Goal: Transaction & Acquisition: Obtain resource

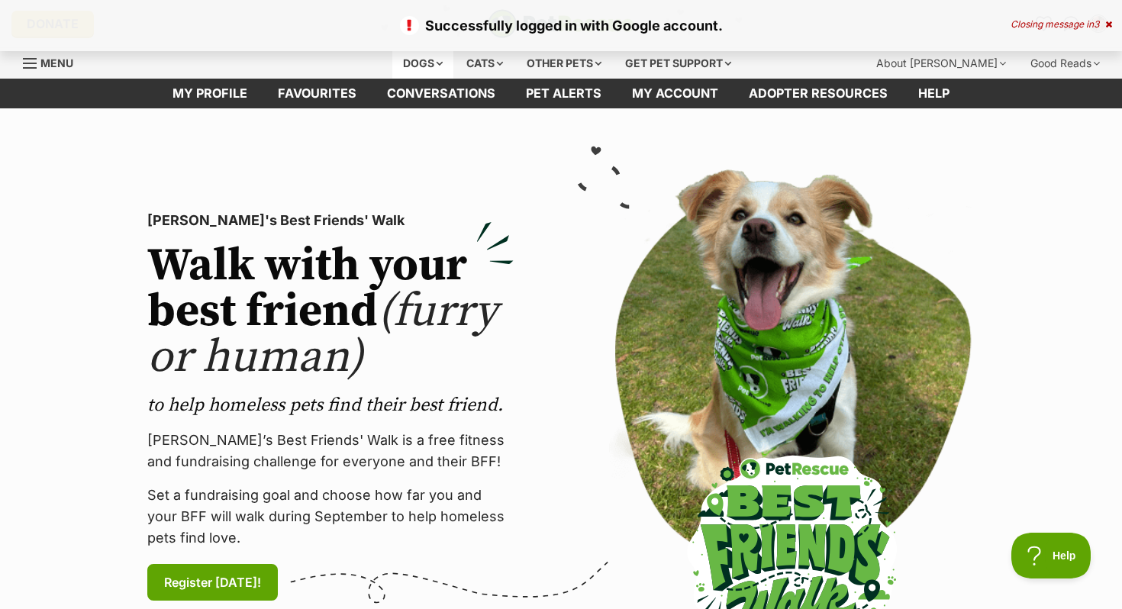
click at [418, 54] on div "Dogs" at bounding box center [422, 63] width 61 height 31
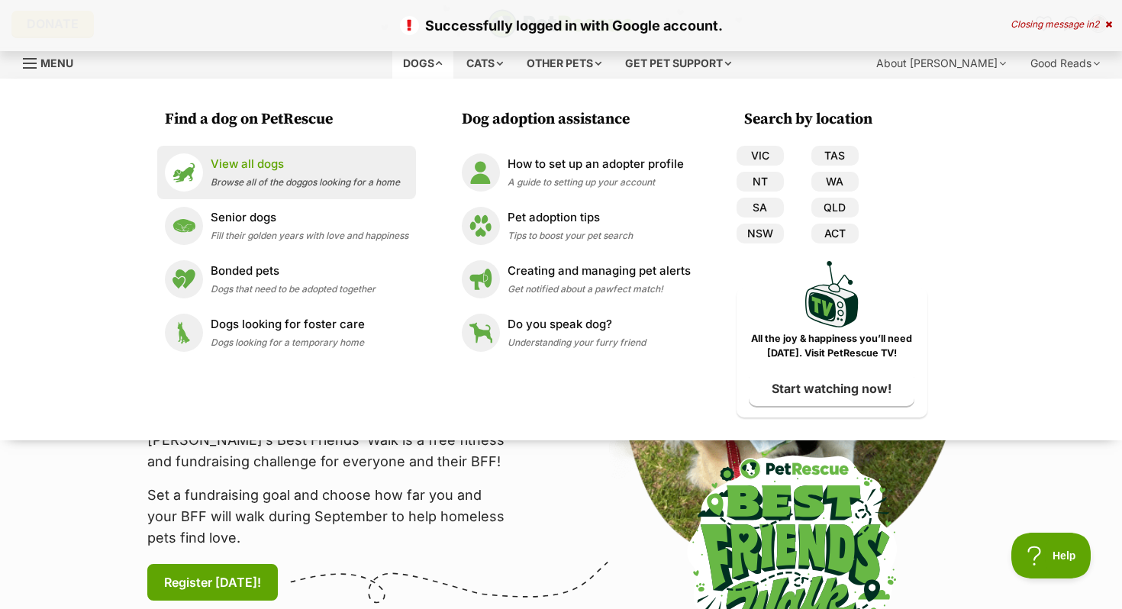
click at [271, 179] on span "Browse all of the doggos looking for a home" at bounding box center [305, 181] width 189 height 11
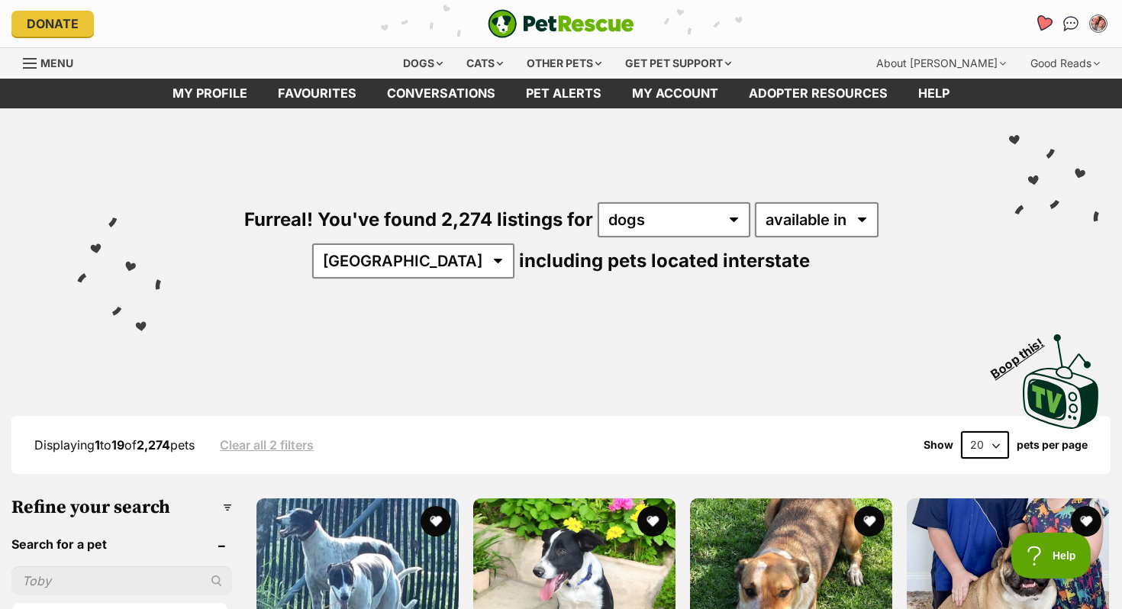
click at [1050, 17] on link "Favourites" at bounding box center [1043, 23] width 31 height 31
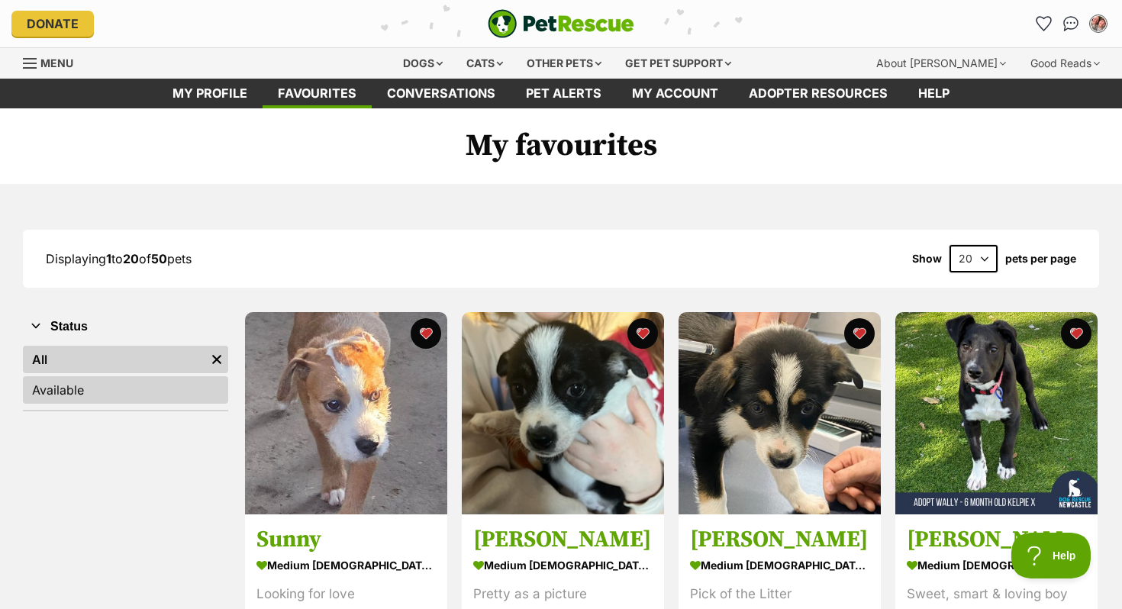
click at [128, 391] on link "Available" at bounding box center [125, 389] width 205 height 27
click at [123, 360] on link "All" at bounding box center [125, 359] width 205 height 27
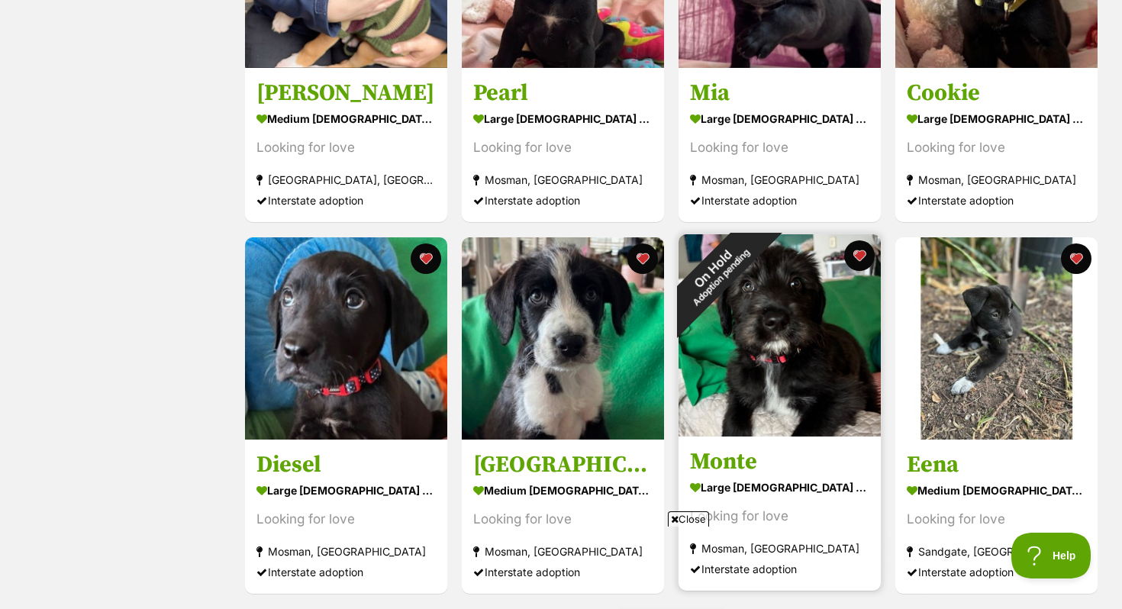
scroll to position [1594, 0]
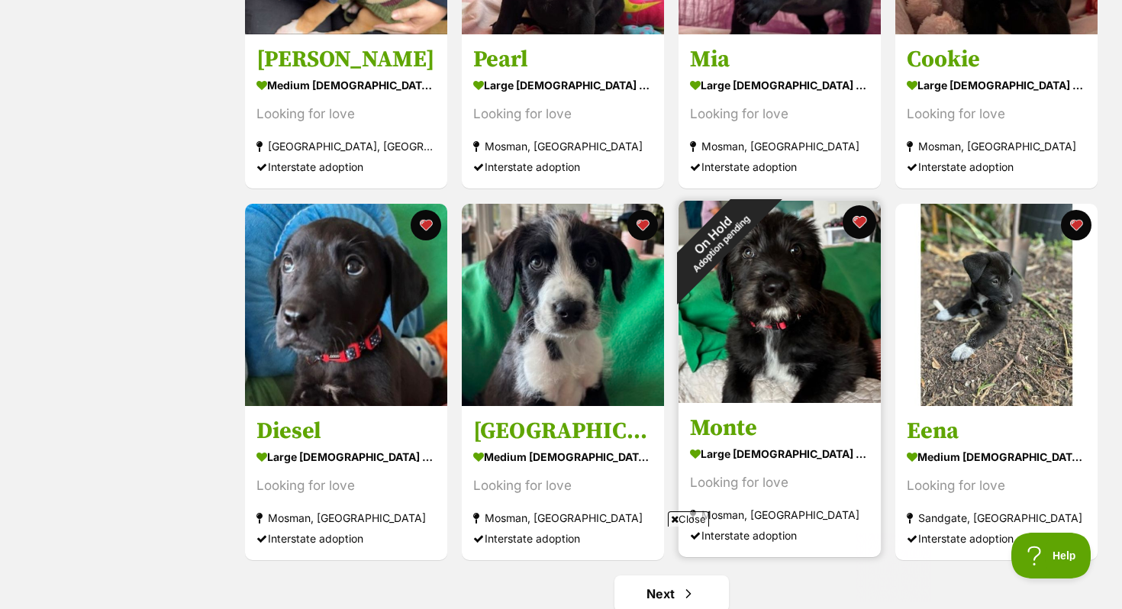
click at [859, 224] on button "favourite" at bounding box center [860, 222] width 34 height 34
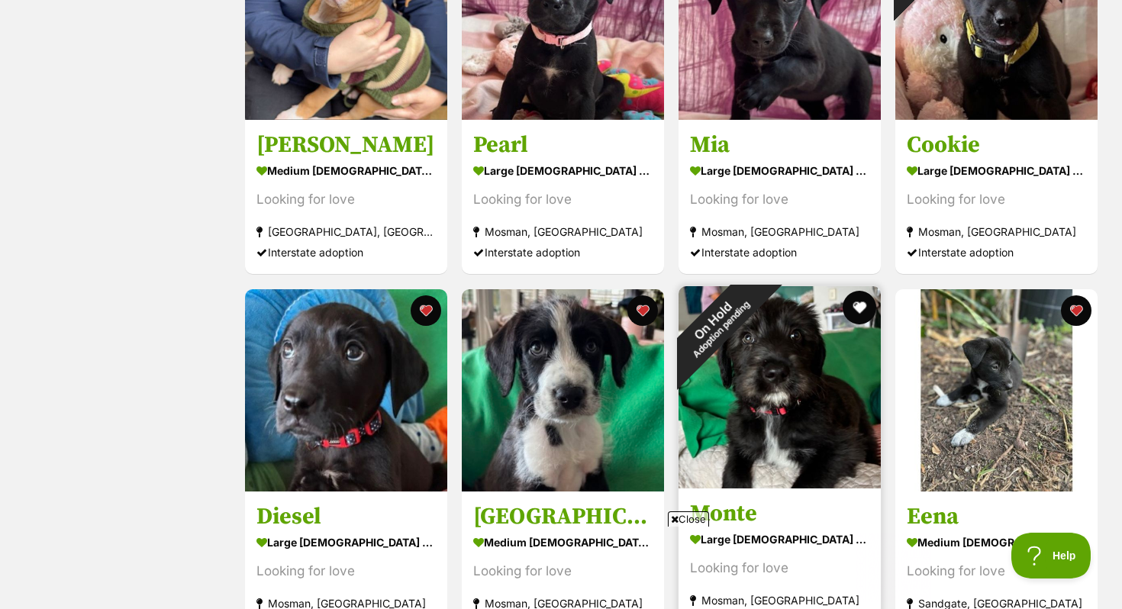
scroll to position [1290, 0]
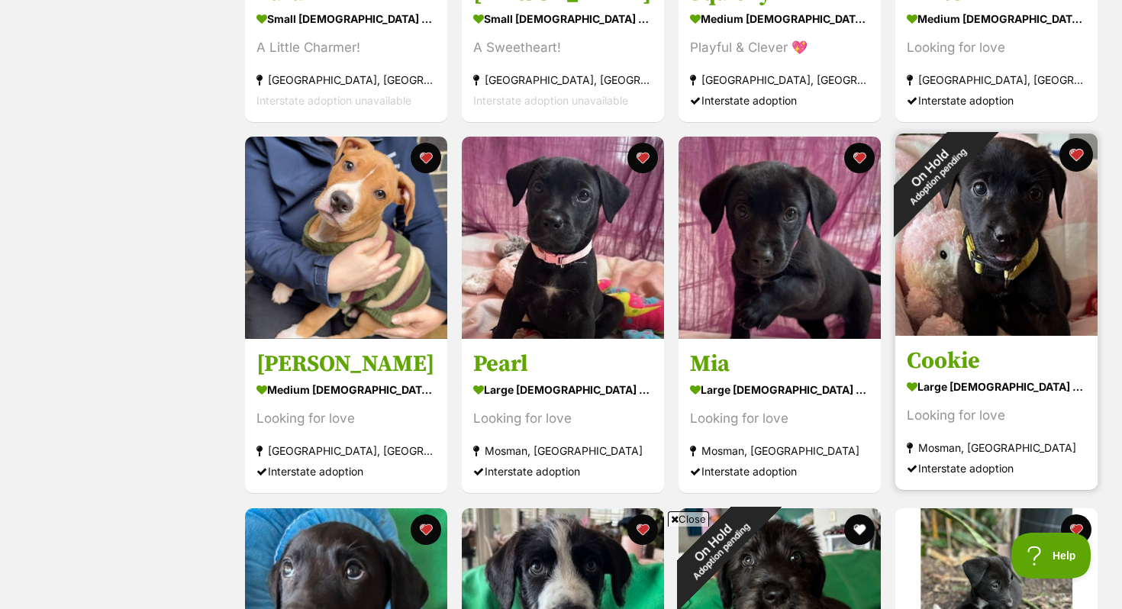
click at [1073, 162] on button "favourite" at bounding box center [1077, 155] width 34 height 34
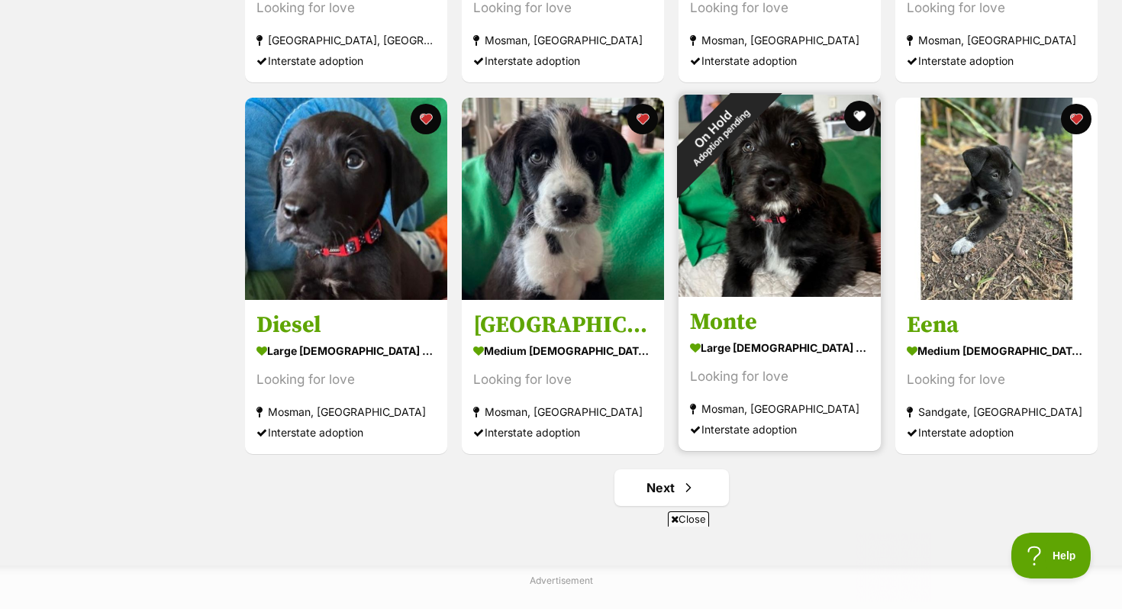
scroll to position [1862, 0]
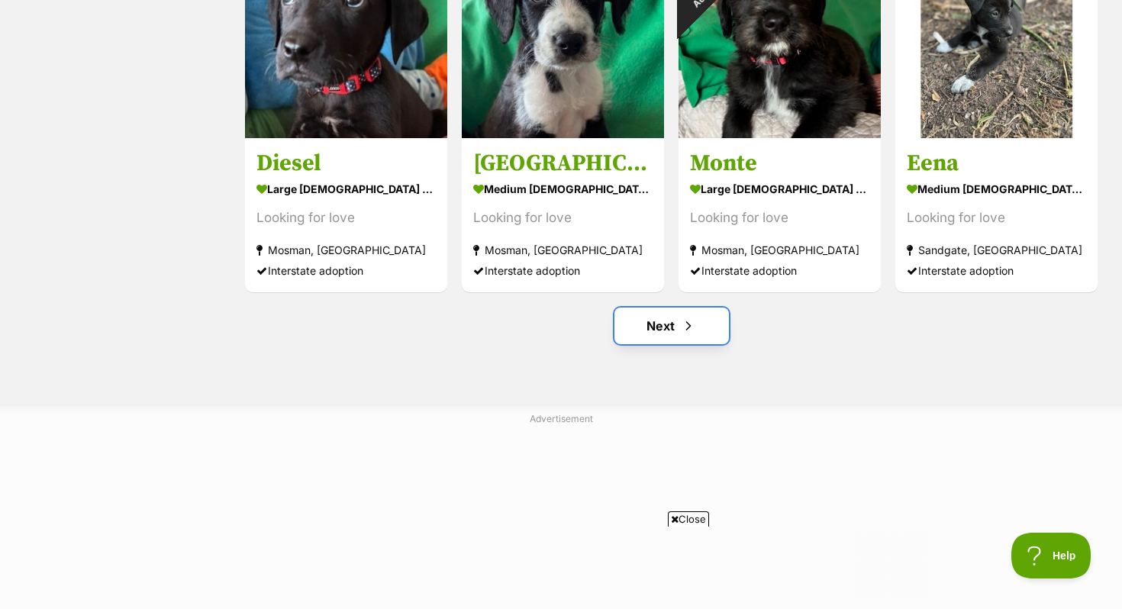
click at [706, 327] on link "Next" at bounding box center [672, 326] width 115 height 37
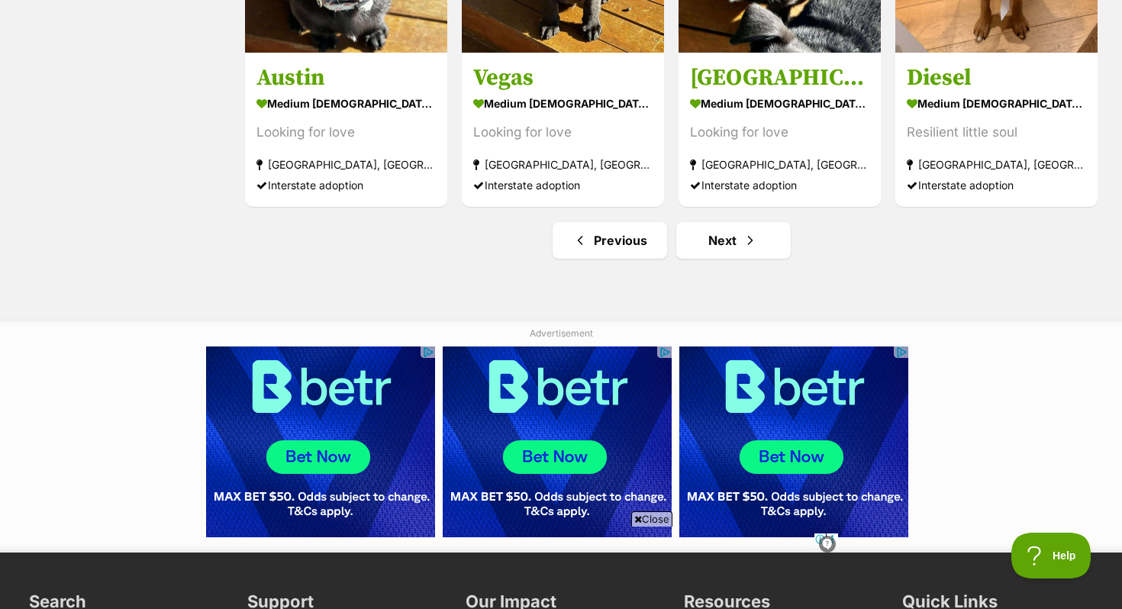
click at [628, 248] on link "Previous" at bounding box center [610, 240] width 115 height 37
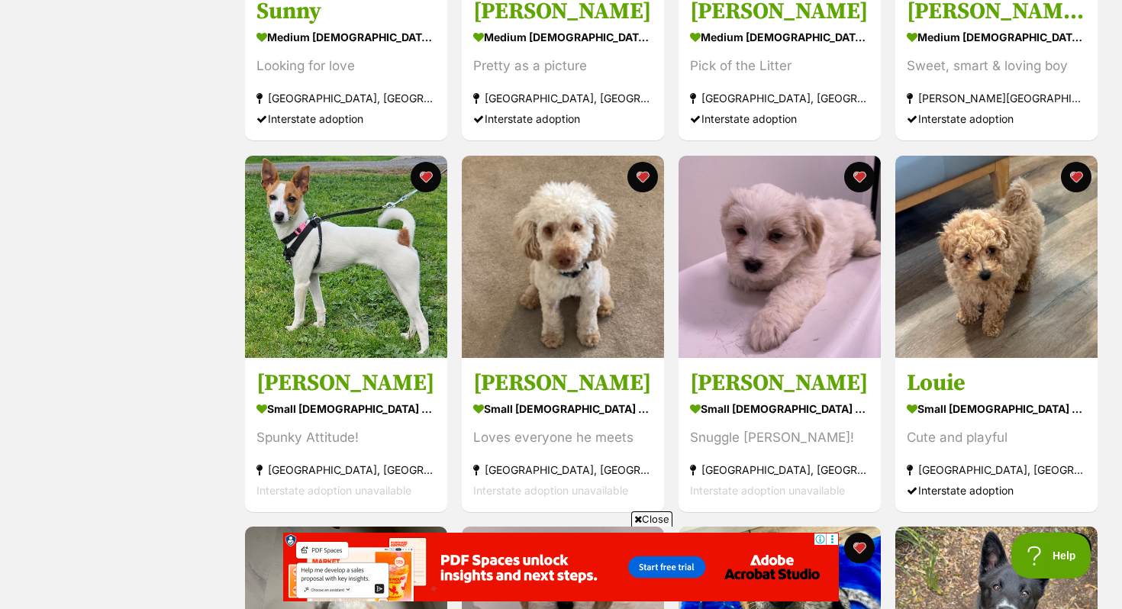
scroll to position [564, 0]
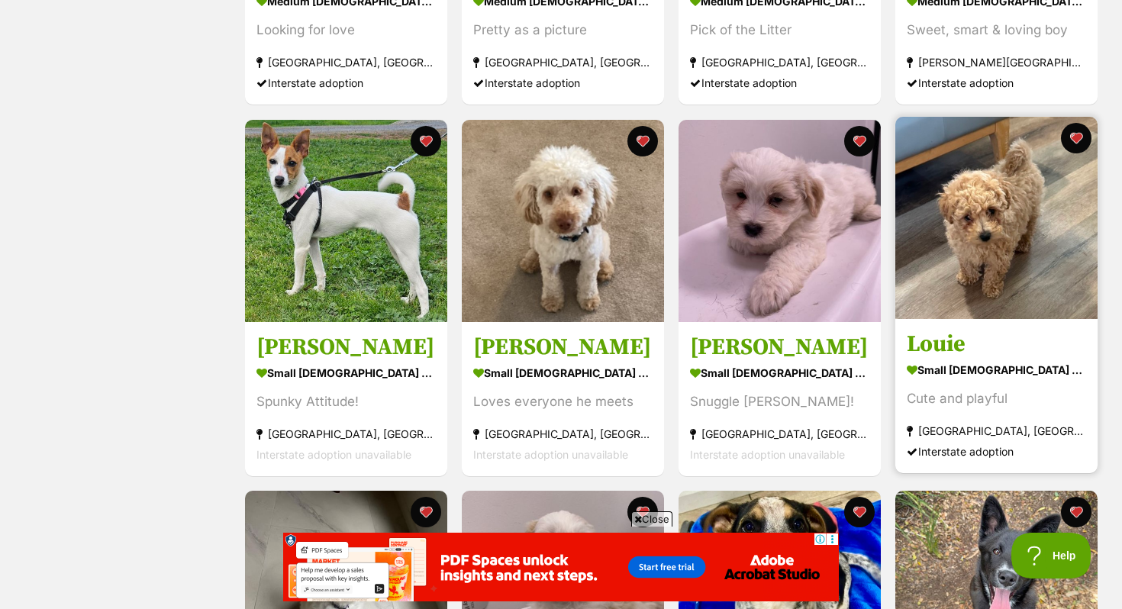
click at [998, 237] on img at bounding box center [997, 218] width 202 height 202
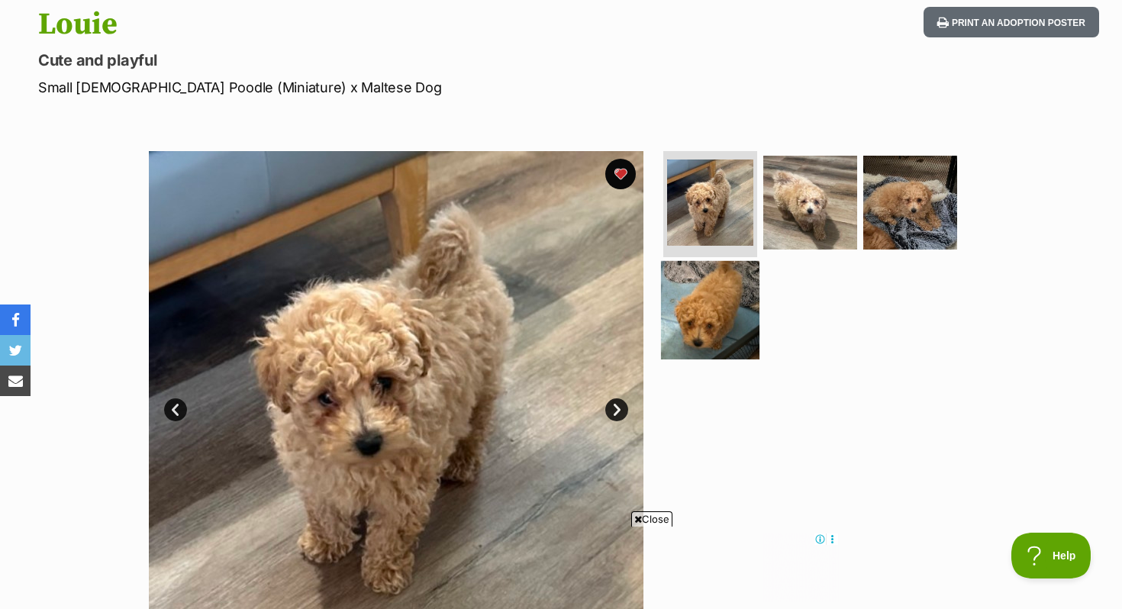
click at [699, 315] on img at bounding box center [710, 310] width 98 height 98
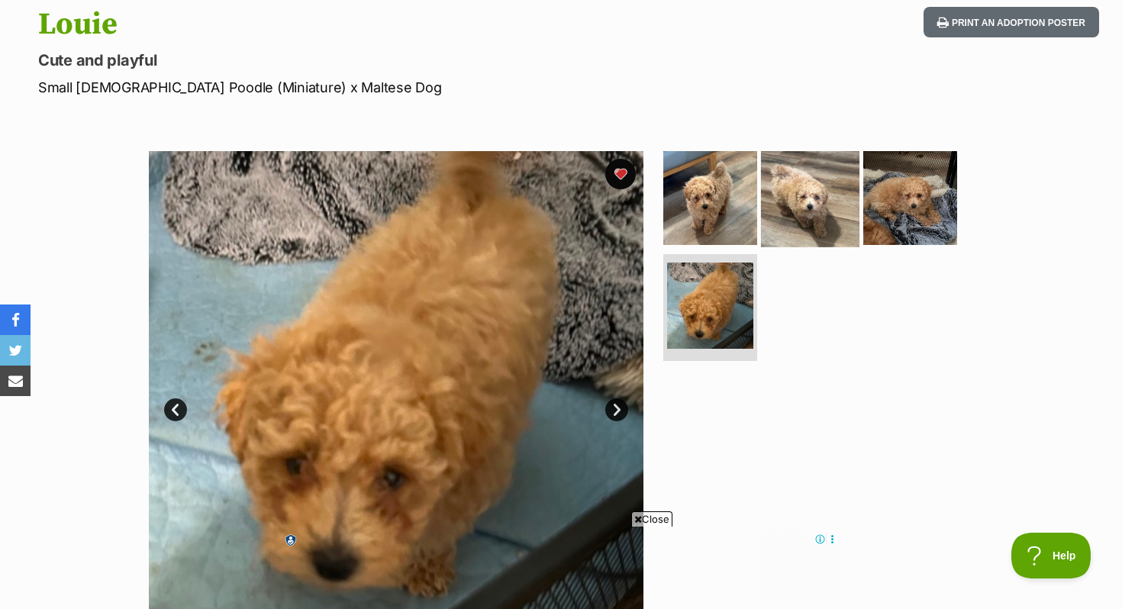
click at [802, 192] on img at bounding box center [810, 197] width 98 height 98
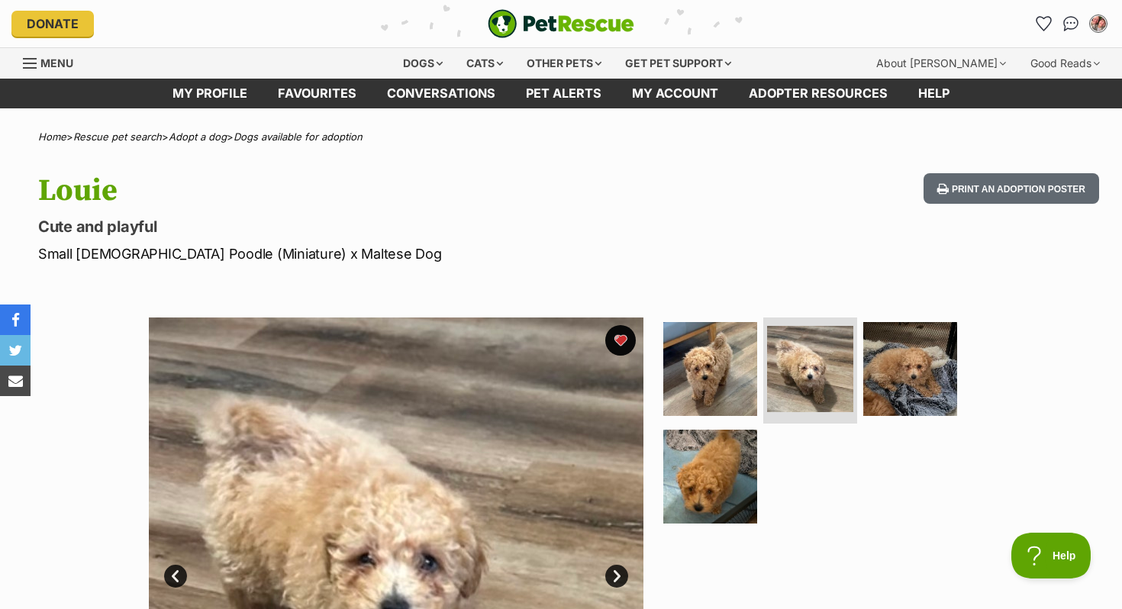
click at [528, 15] on img "PetRescue" at bounding box center [561, 23] width 147 height 29
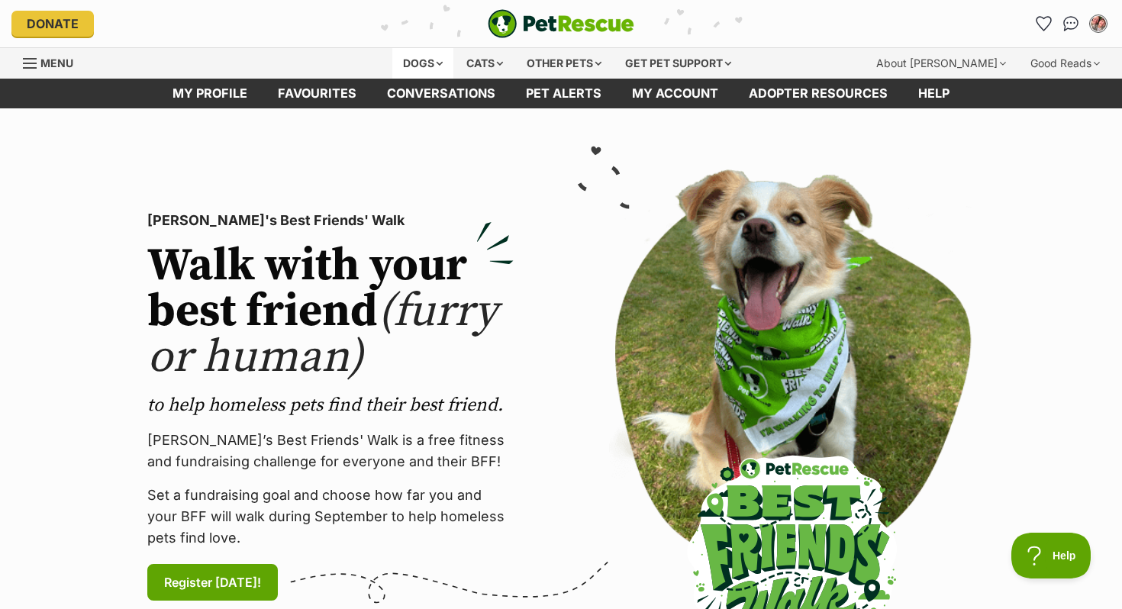
click at [405, 65] on div "Dogs" at bounding box center [422, 63] width 61 height 31
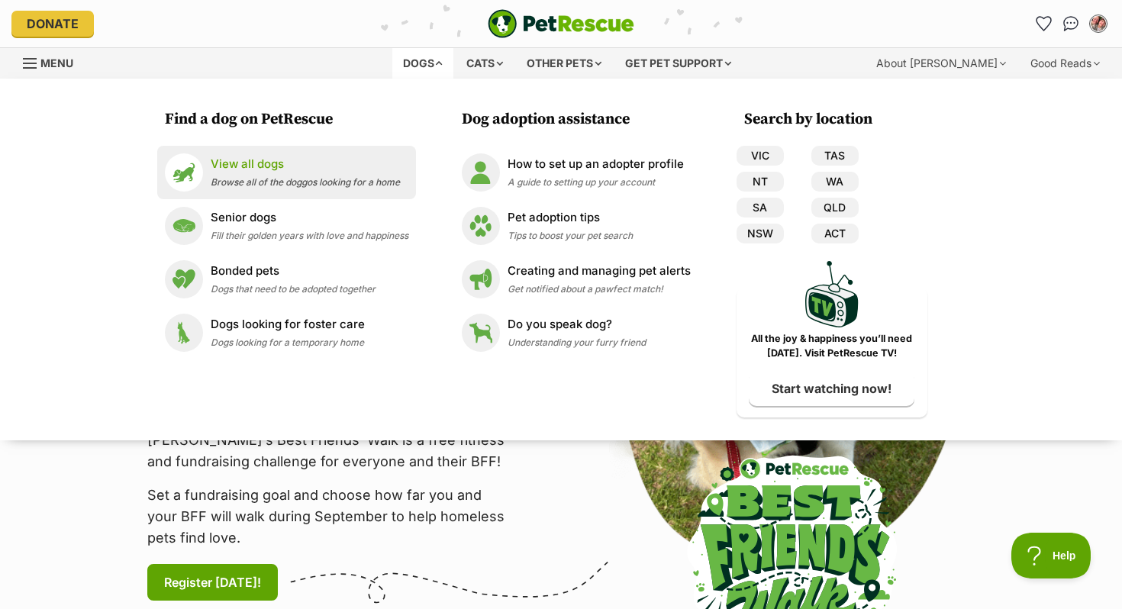
click at [318, 160] on p "View all dogs" at bounding box center [305, 165] width 189 height 18
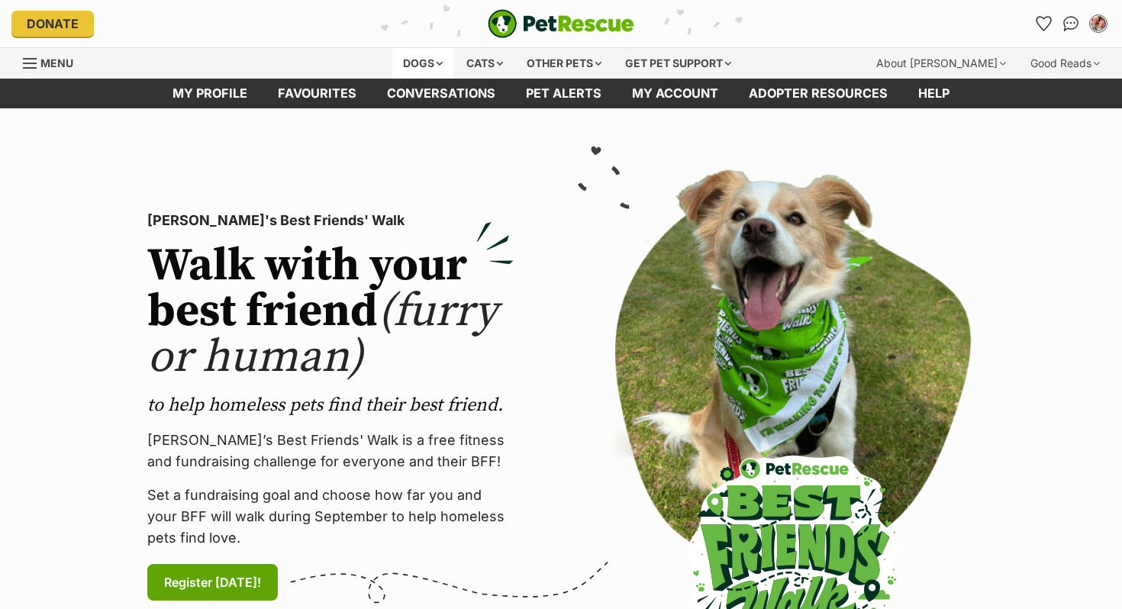
click at [415, 53] on div "Dogs" at bounding box center [422, 63] width 61 height 31
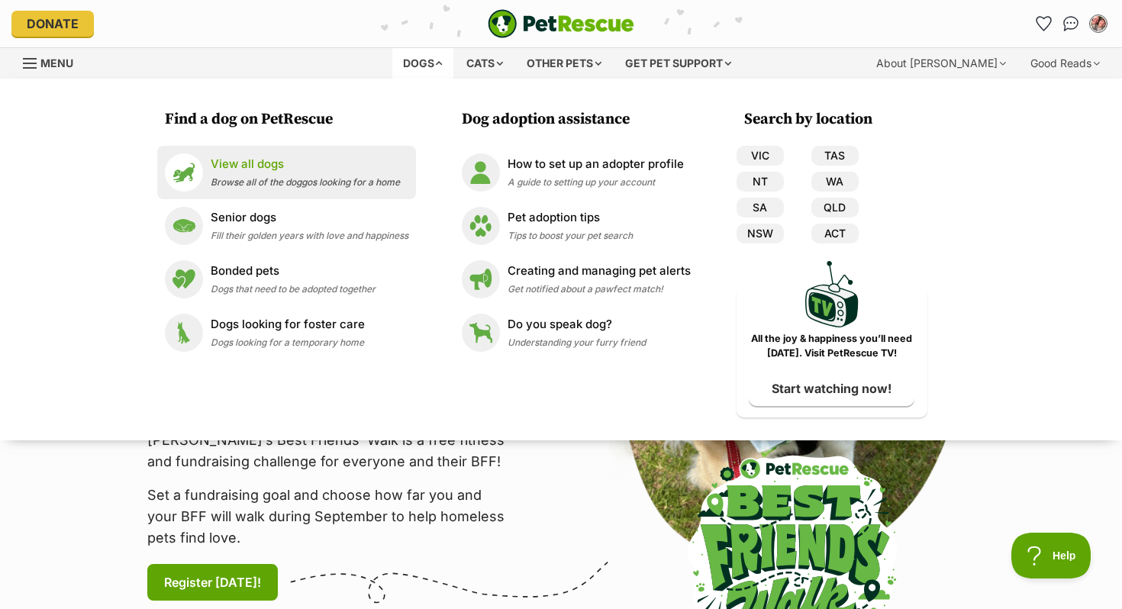
click at [296, 153] on link "View all dogs Browse all of the doggos looking for a home" at bounding box center [287, 172] width 244 height 38
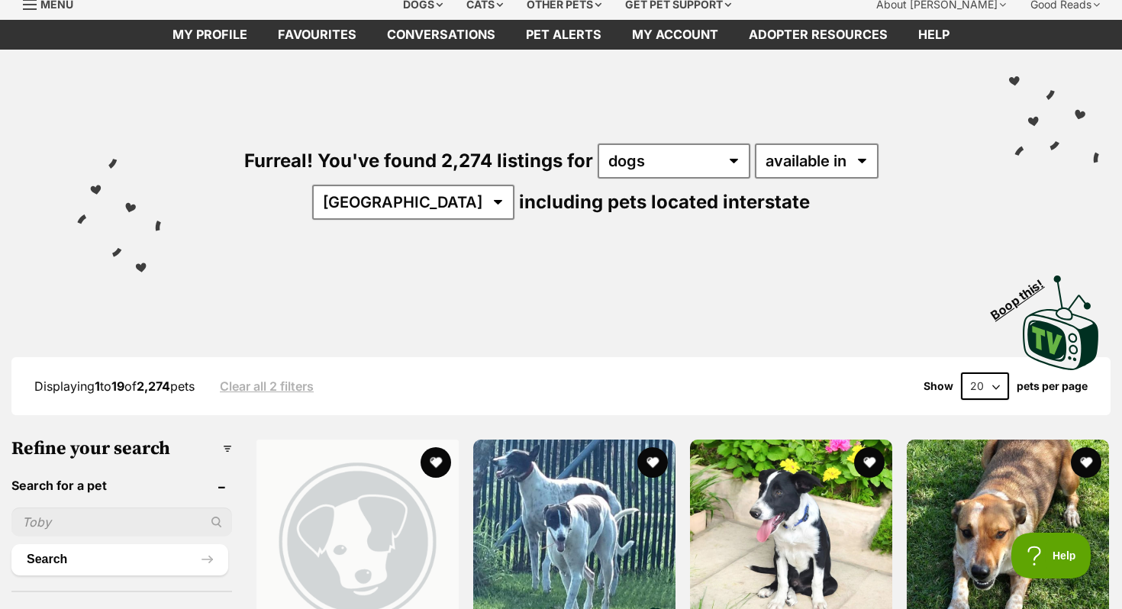
scroll to position [313, 0]
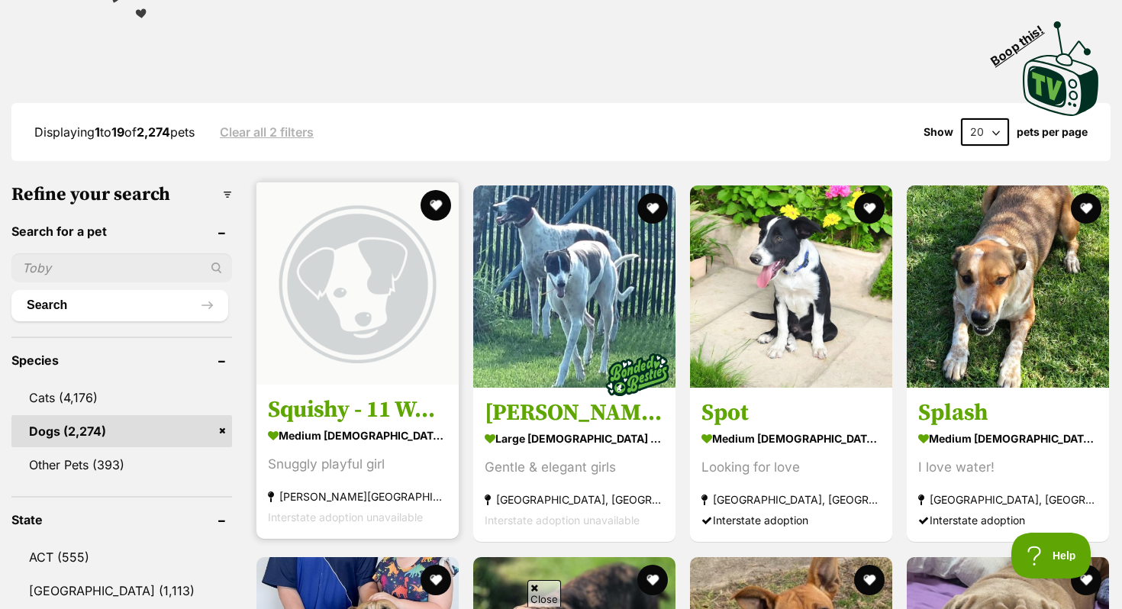
click at [313, 271] on img at bounding box center [358, 283] width 202 height 202
